Goal: Navigation & Orientation: Find specific page/section

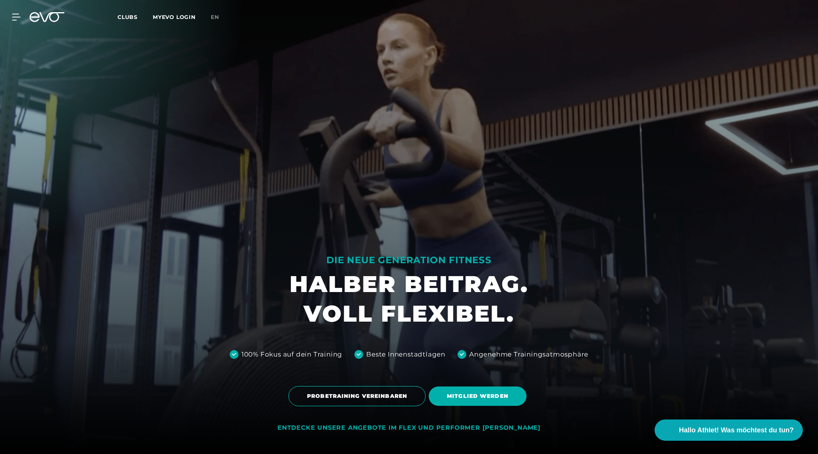
click at [22, 17] on div "MyEVO Login Über EVO Mitgliedschaften Probetraining TAGESPASS EVO Studios [GEOG…" at bounding box center [11, 17] width 27 height 7
click at [13, 16] on icon at bounding box center [17, 17] width 11 height 7
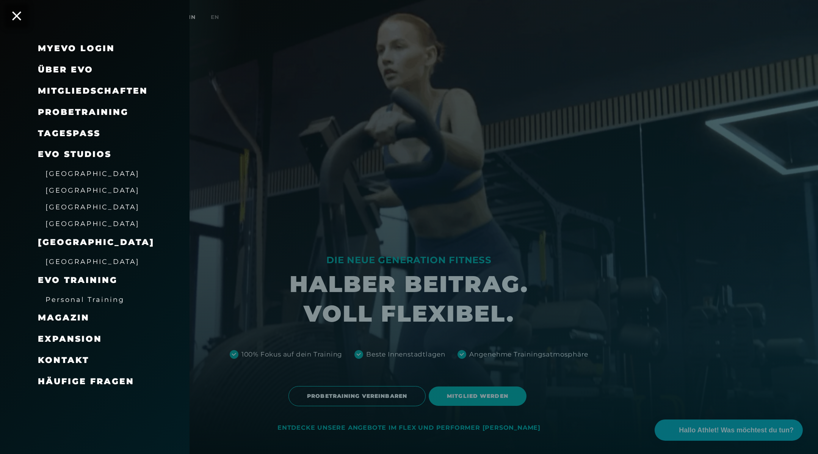
click at [76, 174] on span "[GEOGRAPHIC_DATA]" at bounding box center [92, 173] width 94 height 8
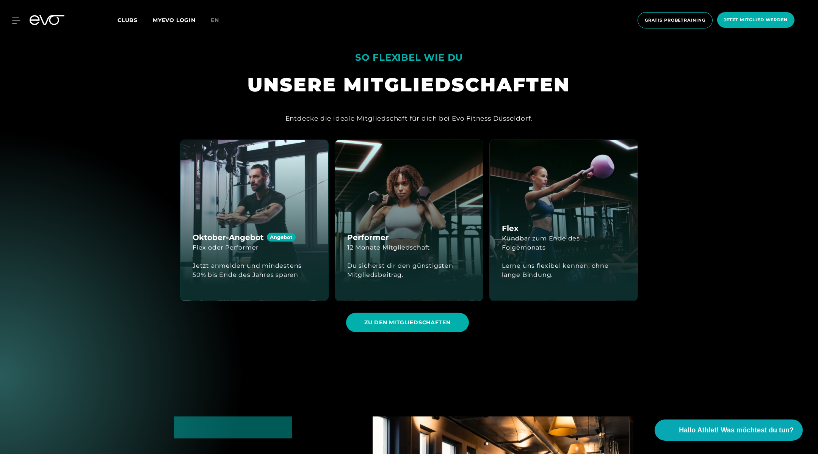
scroll to position [1293, 0]
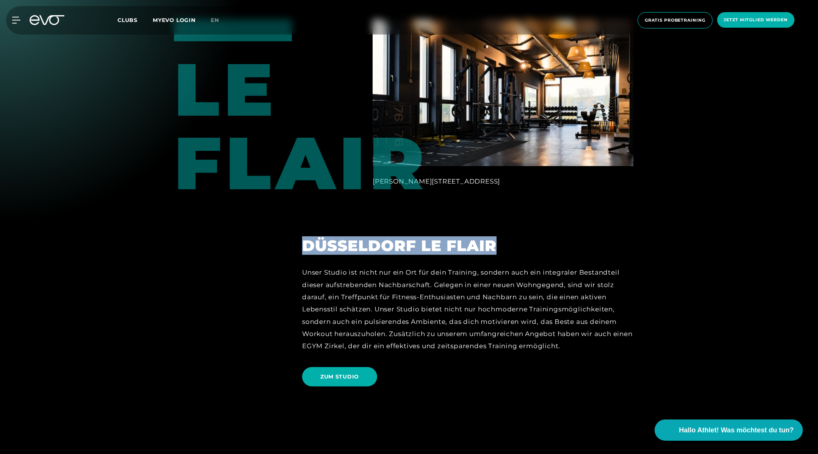
drag, startPoint x: 297, startPoint y: 244, endPoint x: 584, endPoint y: 243, distance: 286.5
click at [584, 243] on div "Düsseldorf Le Flair Unser Studio ist nicht nur ein Ort für dein Training, sonde…" at bounding box center [467, 298] width 352 height 185
copy h2 "Düsseldorf Le Flair"
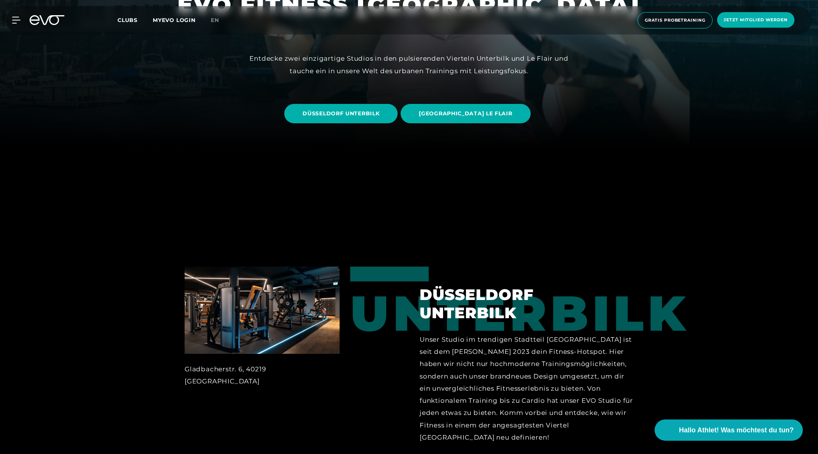
scroll to position [323, 0]
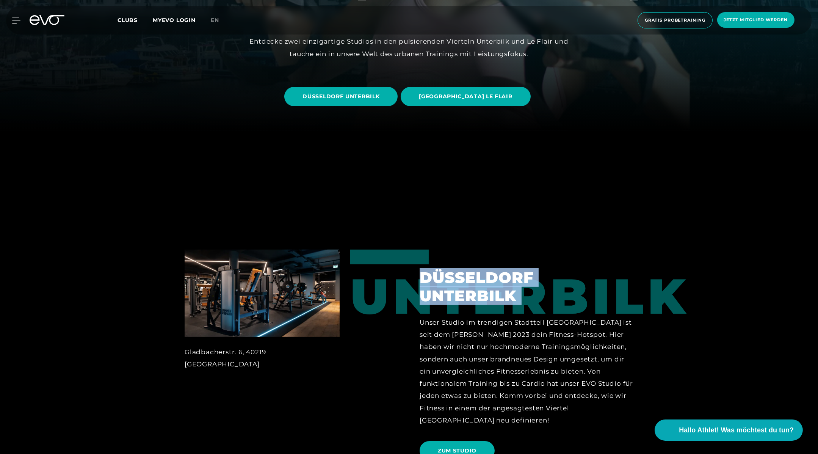
drag, startPoint x: 419, startPoint y: 273, endPoint x: 530, endPoint y: 311, distance: 116.8
click at [530, 311] on div "Düsseldorf Unterbilk Unser Studio im trendigen Stadtteil [GEOGRAPHIC_DATA] ist …" at bounding box center [526, 357] width 235 height 217
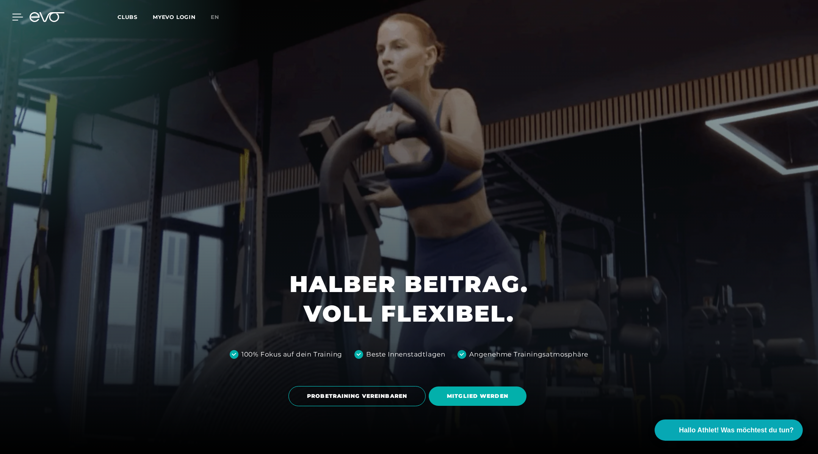
click at [9, 15] on div at bounding box center [11, 17] width 23 height 7
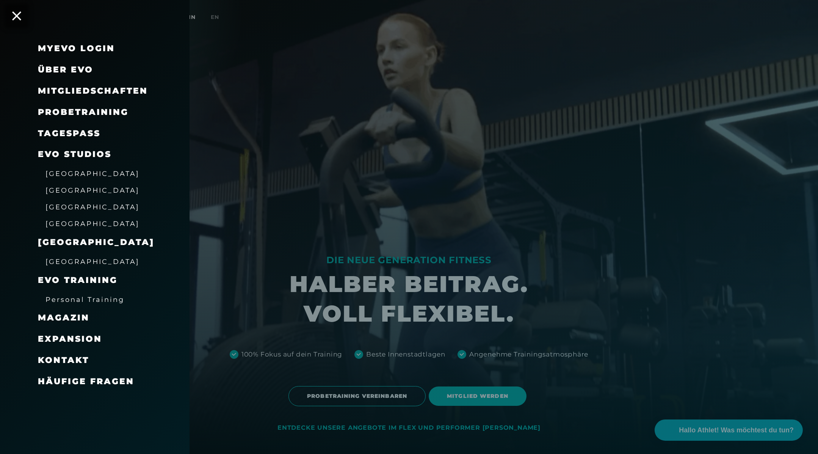
click at [58, 190] on span "[GEOGRAPHIC_DATA]" at bounding box center [92, 190] width 94 height 8
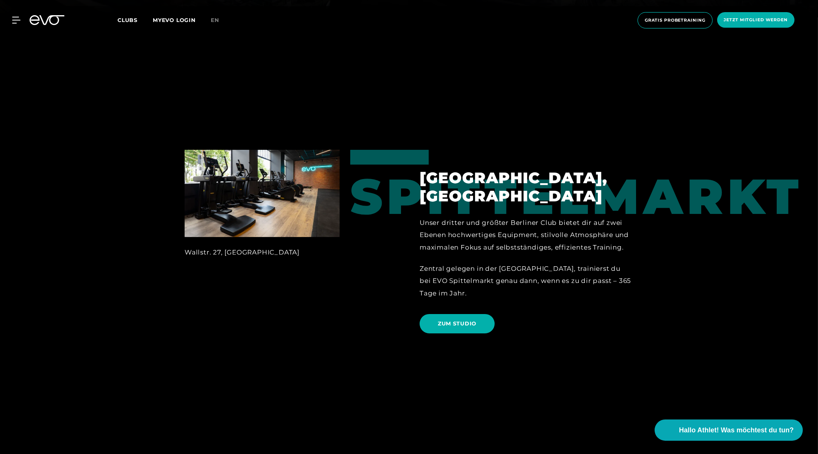
scroll to position [437, 0]
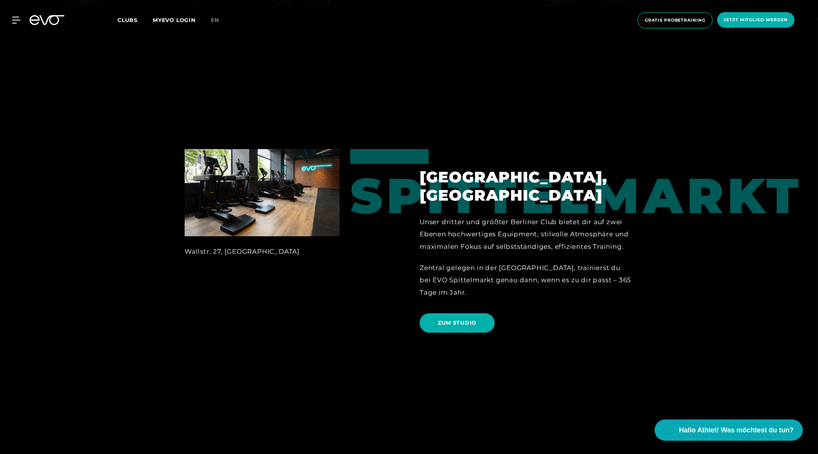
drag, startPoint x: 413, startPoint y: 186, endPoint x: 659, endPoint y: 186, distance: 245.9
click at [644, 186] on div "Spittelmarkt [GEOGRAPHIC_DATA], Spittelmarkt Unser dritter und größter Berliner…" at bounding box center [497, 243] width 294 height 189
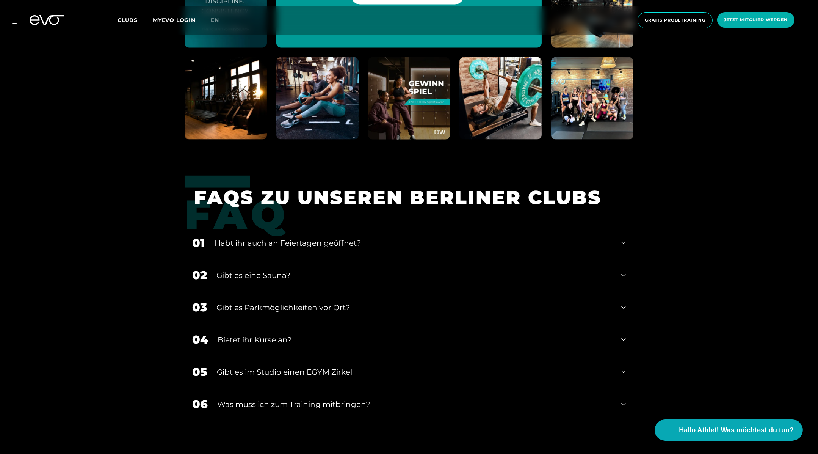
scroll to position [2779, 0]
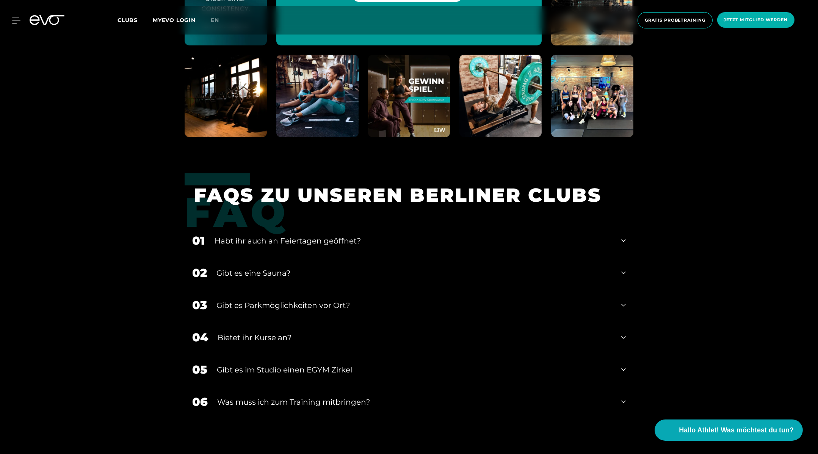
click at [16, 24] on div "MyEVO Login Über EVO Mitgliedschaften Probetraining TAGESPASS EVO Studios [GEOG…" at bounding box center [409, 20] width 815 height 28
click at [15, 19] on icon at bounding box center [17, 20] width 11 height 7
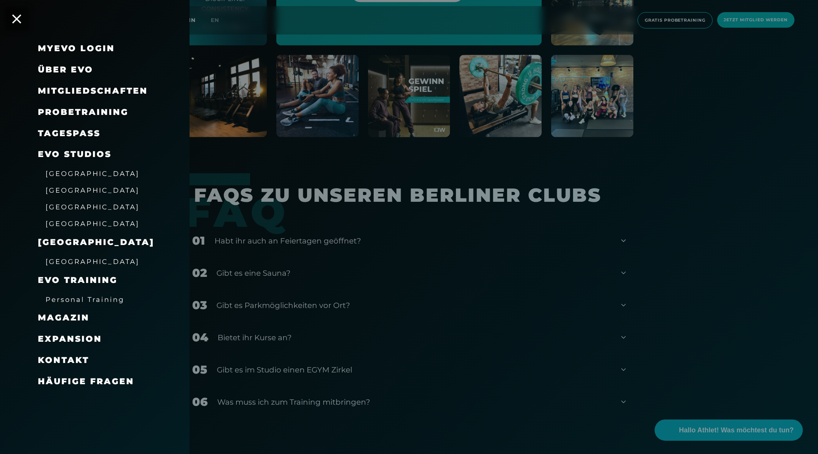
click at [66, 203] on span "[GEOGRAPHIC_DATA]" at bounding box center [92, 207] width 94 height 8
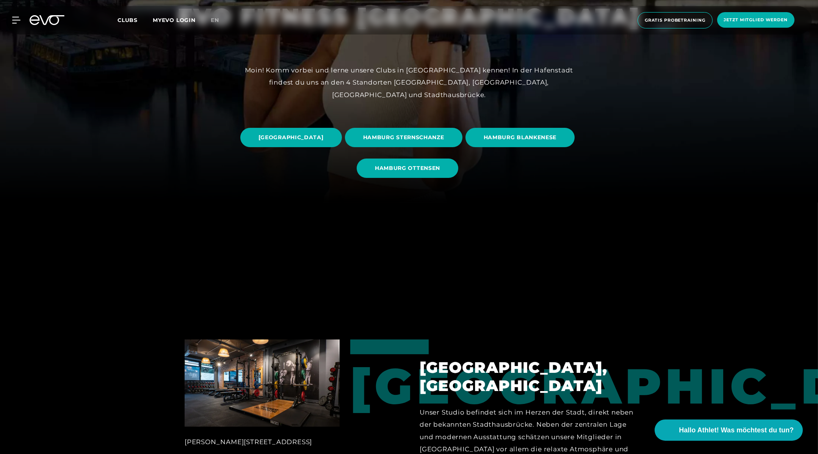
scroll to position [249, 0]
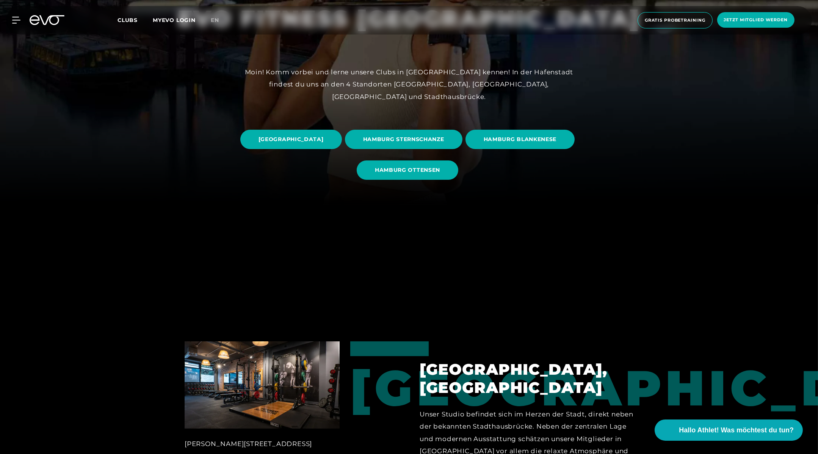
click at [615, 282] on div at bounding box center [409, 431] width 818 height 454
click at [8, 21] on div at bounding box center [11, 20] width 23 height 7
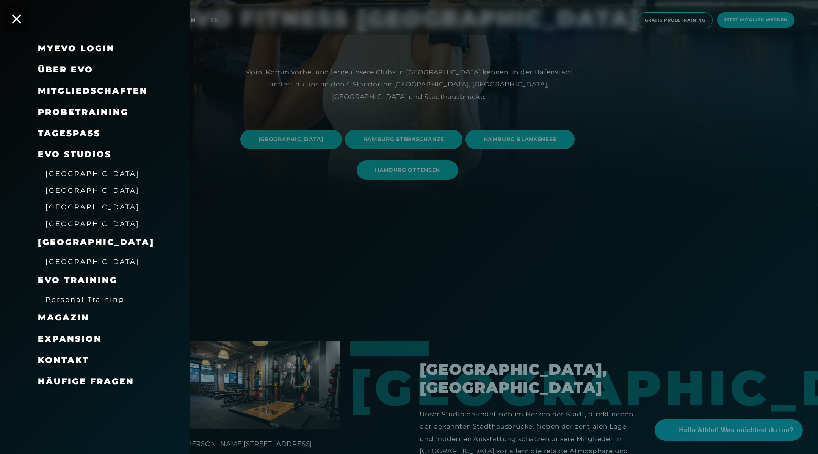
click at [75, 223] on span "[GEOGRAPHIC_DATA]" at bounding box center [92, 223] width 94 height 8
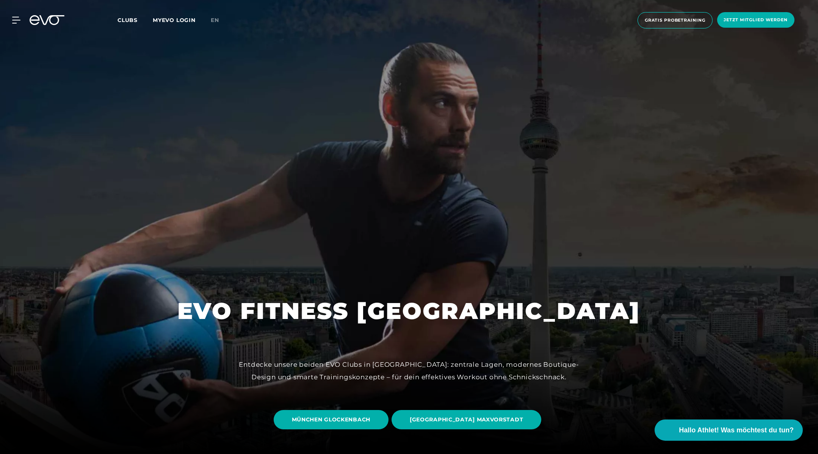
click at [16, 27] on div "MyEVO Login Über EVO Mitgliedschaften Probetraining TAGESPASS EVO Studios [GEOG…" at bounding box center [409, 20] width 815 height 28
click at [15, 21] on icon at bounding box center [17, 20] width 11 height 7
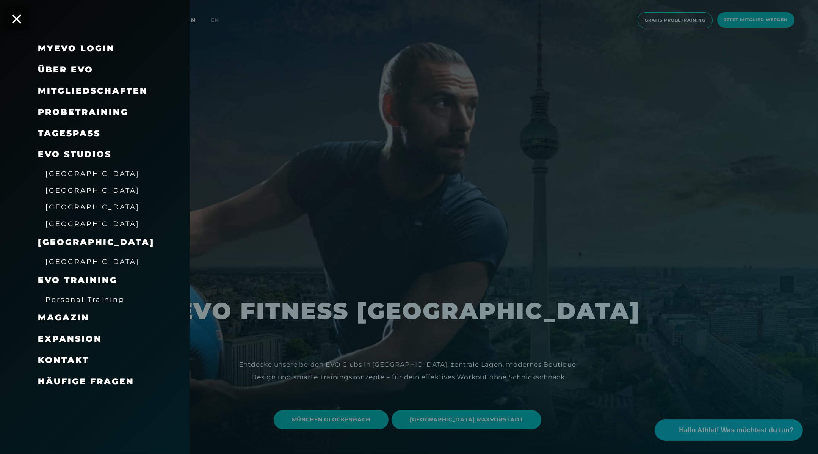
click at [75, 224] on span "[GEOGRAPHIC_DATA]" at bounding box center [92, 223] width 94 height 8
click at [413, 219] on div at bounding box center [409, 227] width 818 height 454
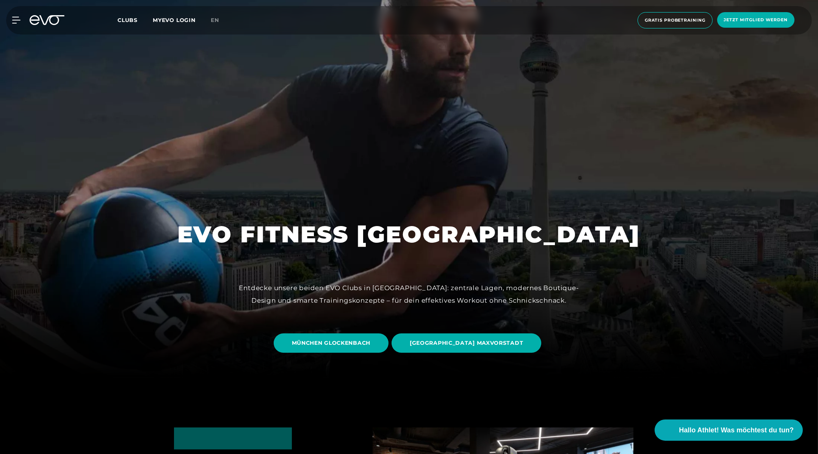
scroll to position [81, 0]
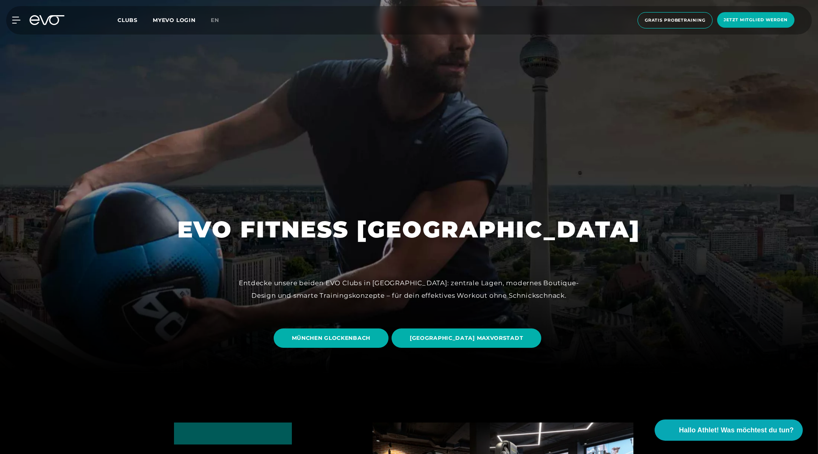
click at [14, 15] on div "MyEVO Login Über EVO Mitgliedschaften Probetraining TAGESPASS EVO Studios [GEOG…" at bounding box center [409, 20] width 815 height 28
click at [16, 20] on icon at bounding box center [17, 20] width 11 height 7
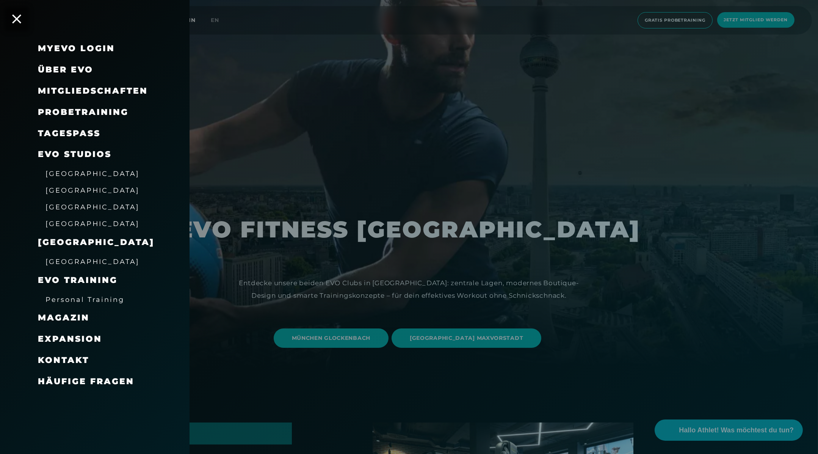
click at [75, 241] on span "[GEOGRAPHIC_DATA]" at bounding box center [96, 242] width 116 height 10
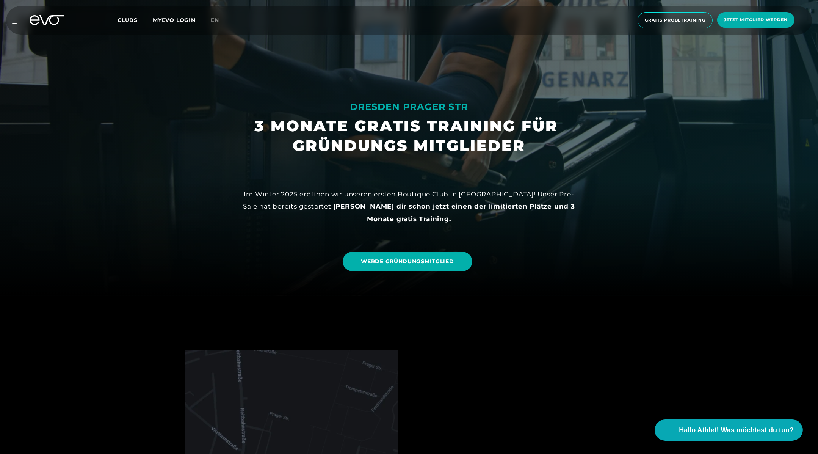
scroll to position [155, 0]
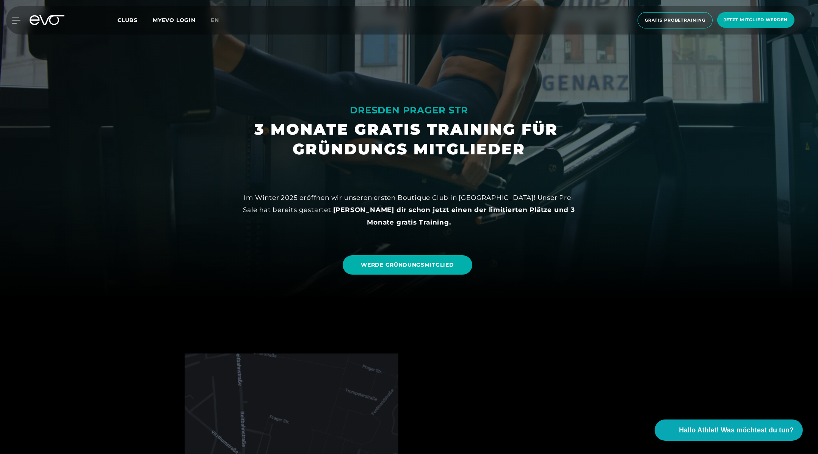
click at [20, 17] on div "MyEVO Login Über EVO Mitgliedschaften Probetraining TAGESPASS EVO Studios [GEOG…" at bounding box center [11, 20] width 27 height 7
click at [18, 20] on icon at bounding box center [18, 20] width 11 height 6
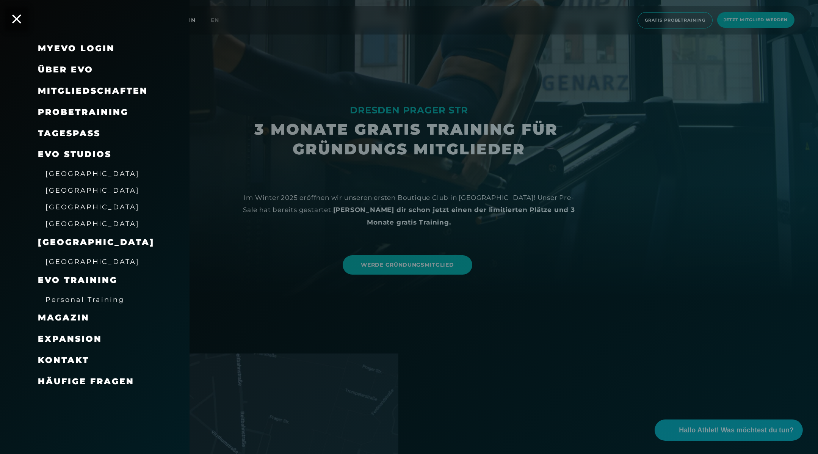
click at [71, 258] on span "[GEOGRAPHIC_DATA]" at bounding box center [92, 261] width 94 height 8
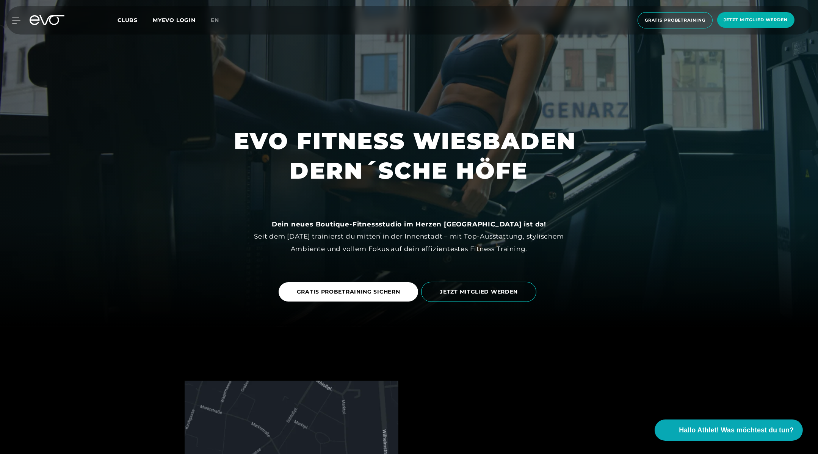
scroll to position [128, 0]
